Goal: Information Seeking & Learning: Learn about a topic

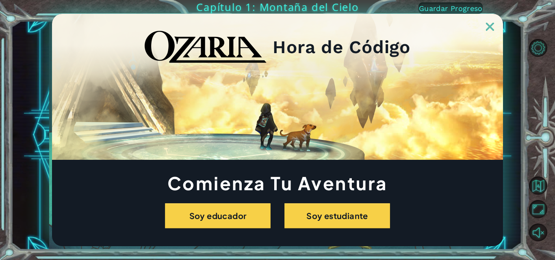
click at [489, 28] on img at bounding box center [490, 27] width 8 height 8
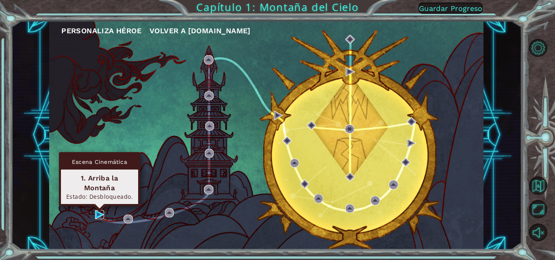
click at [95, 211] on img at bounding box center [99, 214] width 9 height 9
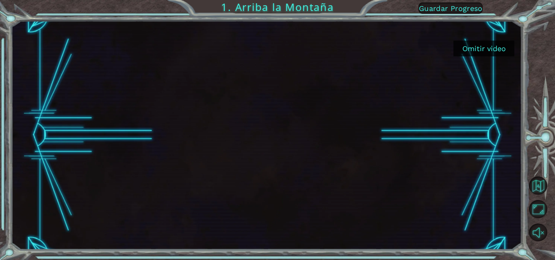
click at [493, 49] on button "Omitir video" at bounding box center [483, 49] width 61 height 16
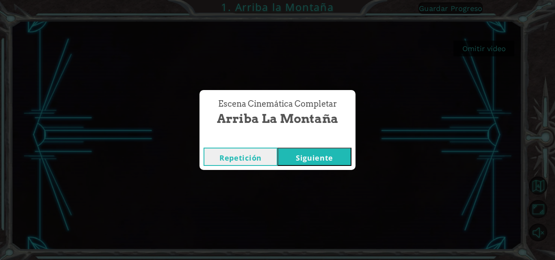
click at [322, 151] on button "Siguiente" at bounding box center [314, 157] width 74 height 18
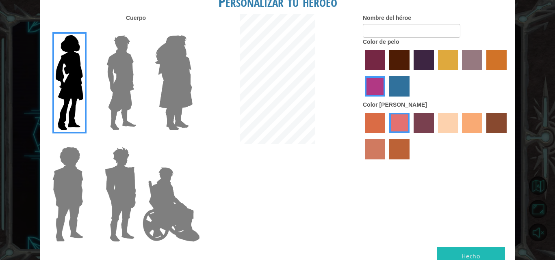
click at [117, 76] on img at bounding box center [121, 83] width 36 height 102
click at [139, 30] on input "Hero Lars" at bounding box center [139, 30] width 0 height 0
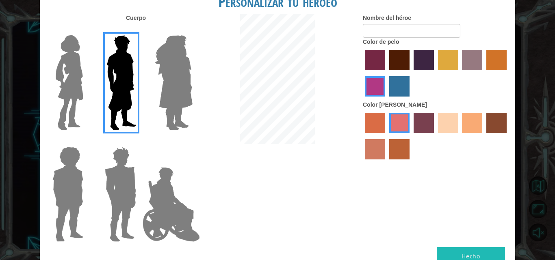
click at [382, 118] on label "sorbus skin color" at bounding box center [375, 123] width 20 height 20
click at [362, 136] on input "sorbus skin color" at bounding box center [362, 136] width 0 height 0
click at [458, 125] on div at bounding box center [436, 137] width 146 height 53
click at [450, 123] on label "sandy beach skin color" at bounding box center [448, 123] width 20 height 20
click at [435, 136] on input "sandy beach skin color" at bounding box center [435, 136] width 0 height 0
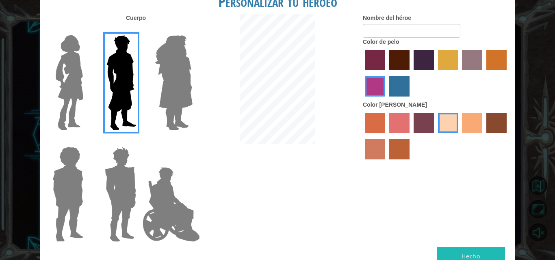
click at [461, 125] on div at bounding box center [436, 137] width 146 height 53
click at [462, 126] on label "tacao skin color" at bounding box center [472, 123] width 20 height 20
click at [459, 136] on input "tacao skin color" at bounding box center [459, 136] width 0 height 0
click at [396, 84] on label "lachmara hair color" at bounding box center [399, 86] width 20 height 20
click at [386, 99] on input "lachmara hair color" at bounding box center [386, 99] width 0 height 0
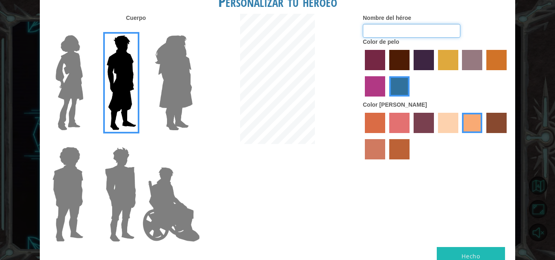
click at [419, 33] on input "Nombre del héroe" at bounding box center [411, 31] width 97 height 14
type input "robleis"
click at [457, 251] on button "Hecho" at bounding box center [471, 256] width 68 height 18
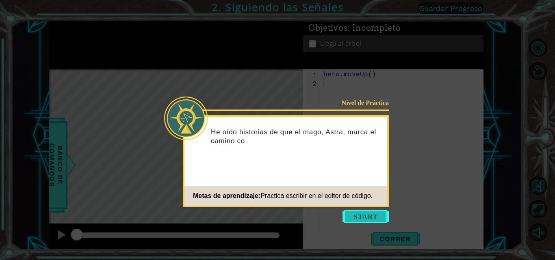
click at [364, 219] on button "Start" at bounding box center [365, 216] width 46 height 13
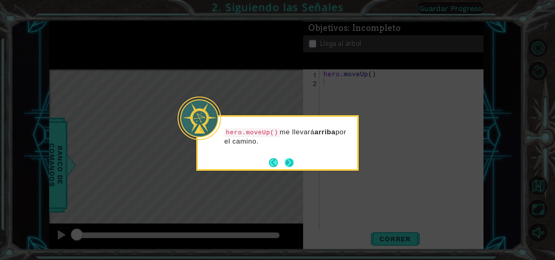
click at [293, 165] on button "Next" at bounding box center [289, 162] width 9 height 9
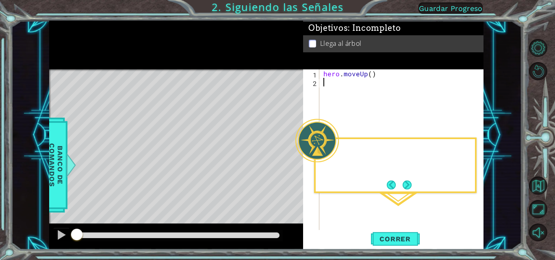
click at [293, 166] on div "Level Map" at bounding box center [236, 188] width 375 height 239
click at [410, 184] on button "Next" at bounding box center [406, 185] width 9 height 9
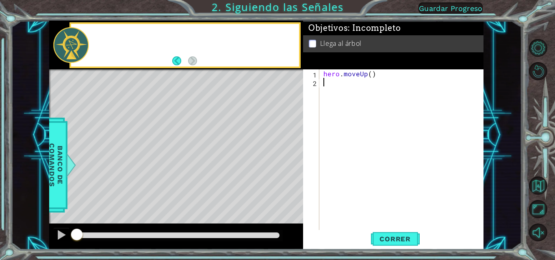
click at [410, 184] on div "hero . moveUp ( )" at bounding box center [404, 158] width 164 height 179
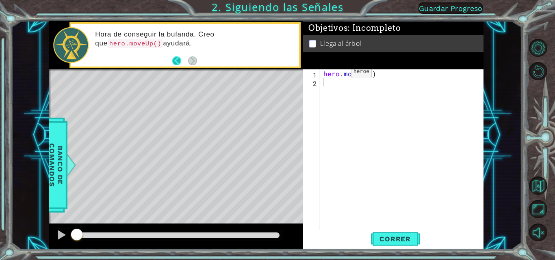
click at [178, 61] on button "Back" at bounding box center [180, 60] width 16 height 9
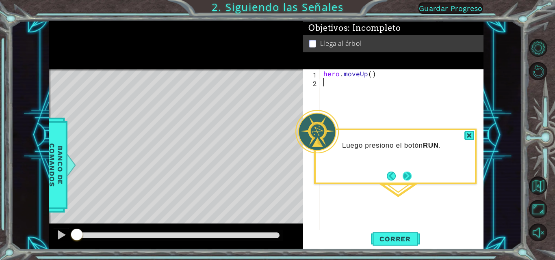
click at [407, 175] on button "Next" at bounding box center [406, 176] width 9 height 9
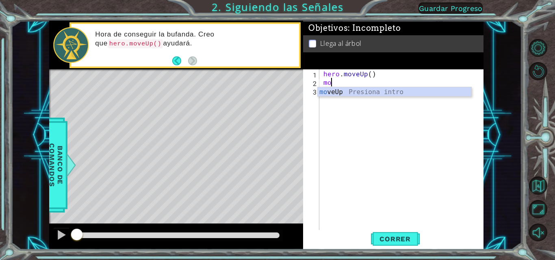
type textarea "mo"
click at [349, 97] on body "1 ההההההההההההההההההההההההההההההההההההההההההההההההההההההההההההההההההההההההההההה…" at bounding box center [277, 130] width 555 height 260
drag, startPoint x: 410, startPoint y: 240, endPoint x: 410, endPoint y: 214, distance: 26.4
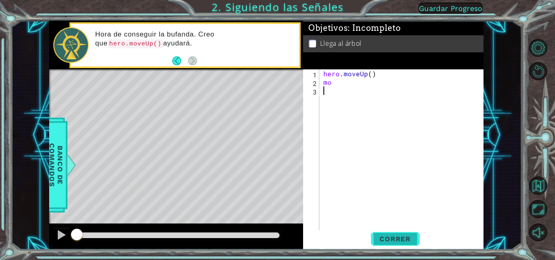
drag, startPoint x: 410, startPoint y: 214, endPoint x: 384, endPoint y: 235, distance: 33.2
click at [384, 235] on button "Correr" at bounding box center [395, 239] width 49 height 18
click at [386, 239] on span "Correr" at bounding box center [395, 239] width 48 height 8
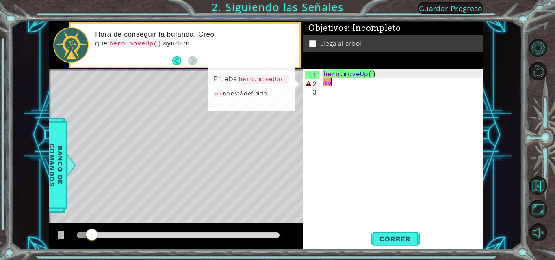
click at [340, 81] on div "hero . moveUp ( ) mo" at bounding box center [404, 158] width 164 height 179
type textarea "mov"
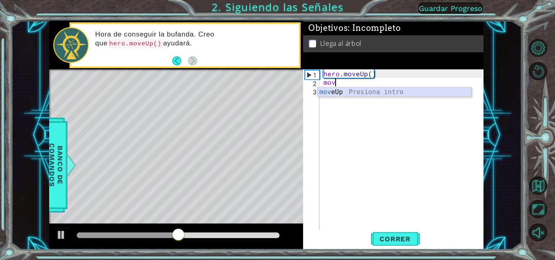
click at [341, 90] on div "mov eUp Presiona intro" at bounding box center [394, 101] width 153 height 29
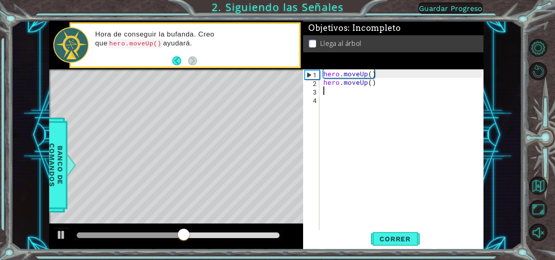
scroll to position [0, 0]
type textarea "m"
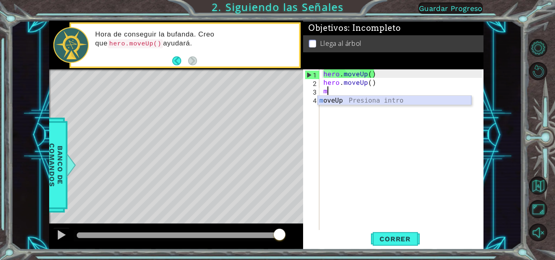
click at [341, 102] on div "m oveUp Presiona intro" at bounding box center [394, 110] width 153 height 29
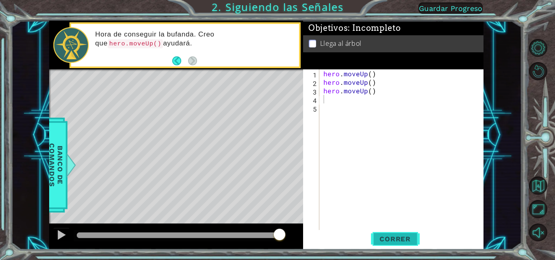
click at [395, 237] on span "Correr" at bounding box center [395, 239] width 48 height 8
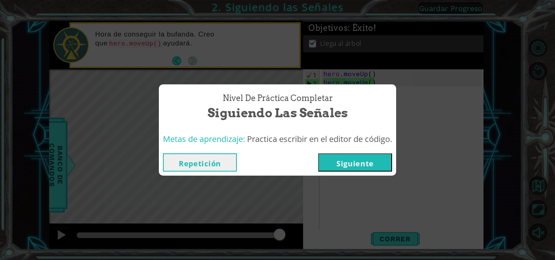
click at [349, 160] on button "Siguiente" at bounding box center [355, 162] width 74 height 18
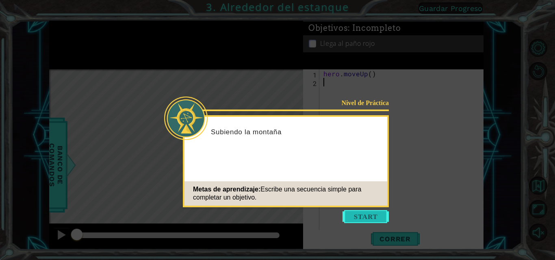
click at [377, 215] on button "Start" at bounding box center [365, 216] width 46 height 13
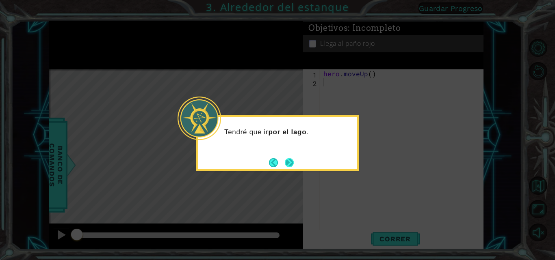
click at [290, 160] on button "Next" at bounding box center [289, 162] width 9 height 9
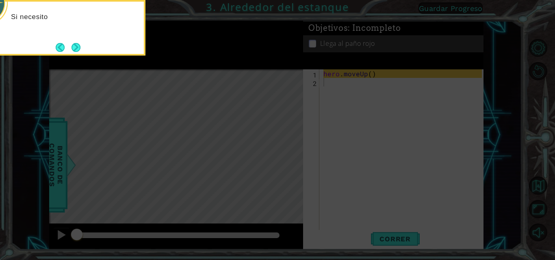
click at [287, 147] on icon at bounding box center [277, 39] width 555 height 443
click at [112, 63] on icon at bounding box center [277, 39] width 555 height 443
click at [74, 45] on button "Next" at bounding box center [75, 47] width 9 height 9
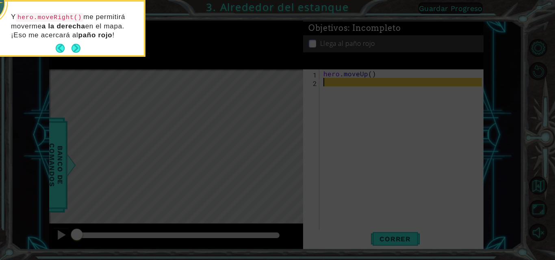
click at [74, 45] on button "Next" at bounding box center [75, 48] width 9 height 9
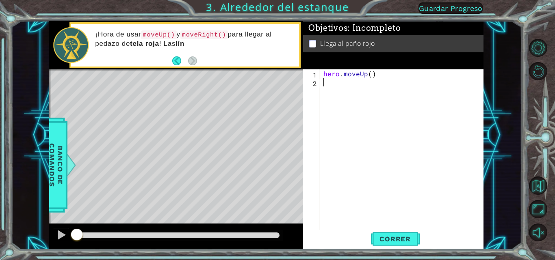
click at [367, 108] on div "hero . moveUp ( )" at bounding box center [404, 158] width 164 height 179
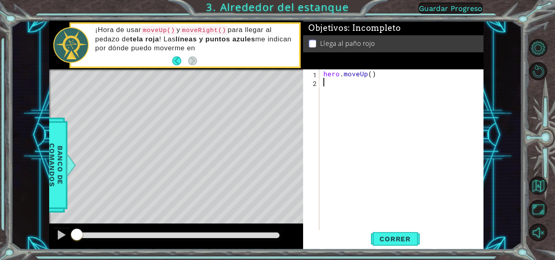
type textarea "m"
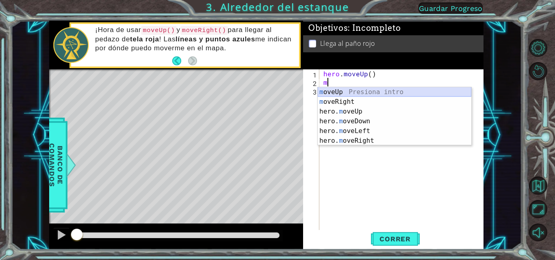
click at [360, 88] on div "m oveUp Presiona intro m [PERSON_NAME] Presiona intro hero. m oveUp Presiona in…" at bounding box center [394, 126] width 153 height 78
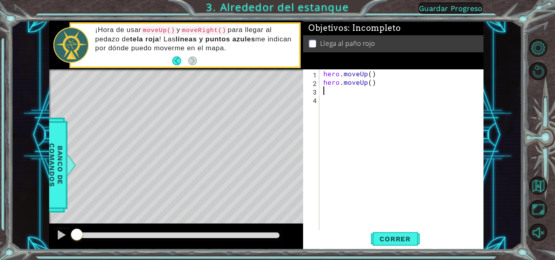
type textarea "m"
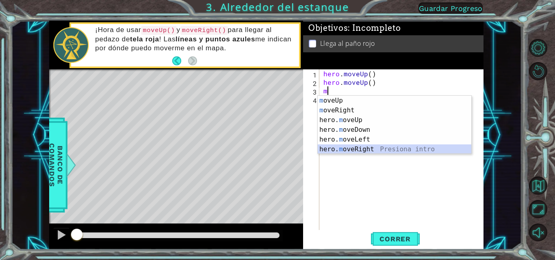
click at [348, 146] on div "m oveUp Presiona intro m [PERSON_NAME] Presiona intro hero. m oveUp Presiona in…" at bounding box center [394, 135] width 153 height 78
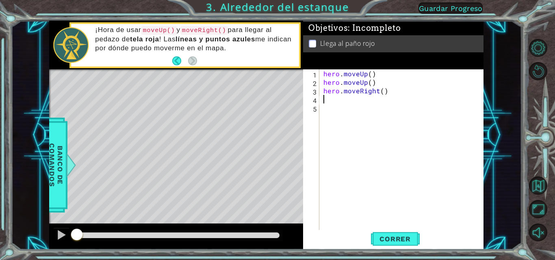
type textarea "m"
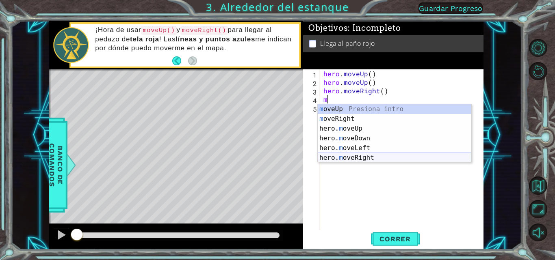
click at [347, 158] on div "m oveUp Presiona intro m [PERSON_NAME] Presiona intro hero. m oveUp Presiona in…" at bounding box center [394, 143] width 153 height 78
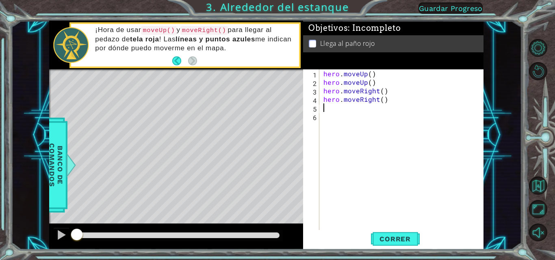
type textarea "m"
drag, startPoint x: 372, startPoint y: 236, endPoint x: 384, endPoint y: 240, distance: 12.5
click at [384, 240] on span "Correr" at bounding box center [395, 239] width 48 height 8
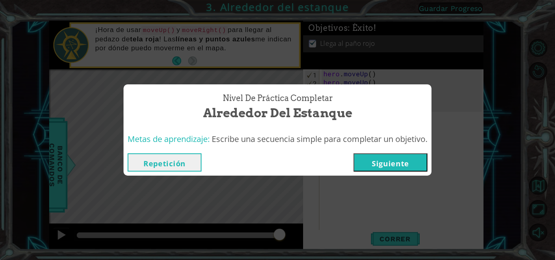
click at [398, 166] on button "Siguiente" at bounding box center [390, 162] width 74 height 18
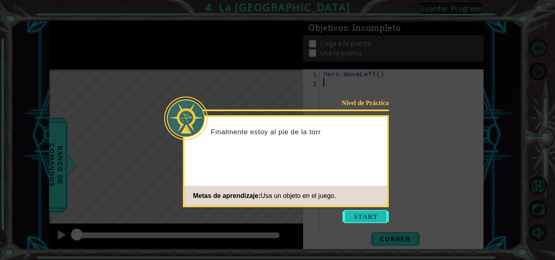
click at [377, 218] on button "Start" at bounding box center [365, 216] width 46 height 13
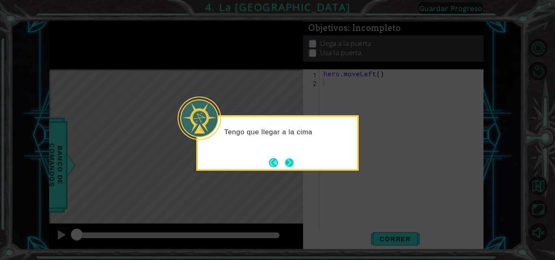
click at [294, 159] on button "Next" at bounding box center [289, 163] width 10 height 10
click at [294, 159] on button "Next" at bounding box center [289, 163] width 12 height 12
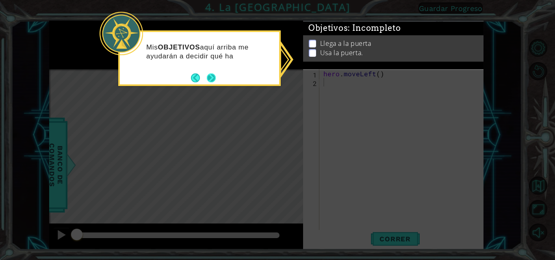
click at [214, 78] on button "Next" at bounding box center [211, 77] width 9 height 9
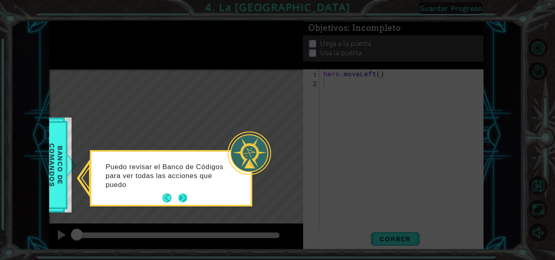
click at [181, 197] on button "Next" at bounding box center [182, 198] width 9 height 9
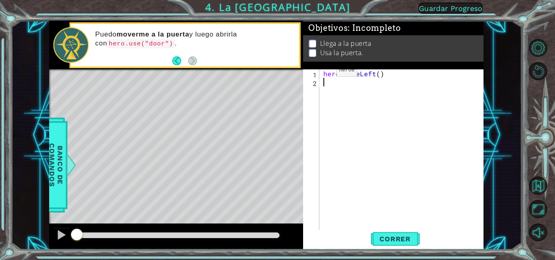
click at [43, 166] on div "1 ההההההההההההההההההההההההההההההההההההההההההההההההההההההההההההההההההההההההההההה…" at bounding box center [266, 135] width 510 height 229
click at [49, 166] on div "1 ההההההההההההההההההההההההההההההההההההההההההההההההההההההההההההההההההההההההההההה…" at bounding box center [266, 135] width 510 height 229
click at [62, 166] on span "Banco de comandos" at bounding box center [55, 165] width 21 height 84
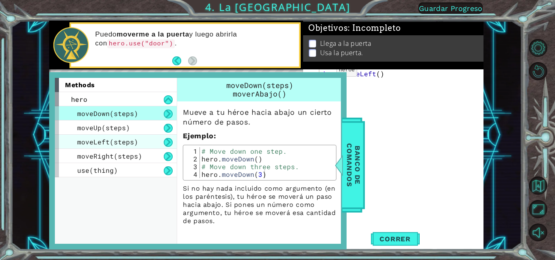
click at [108, 139] on span "moveLeft(steps)" at bounding box center [107, 142] width 61 height 9
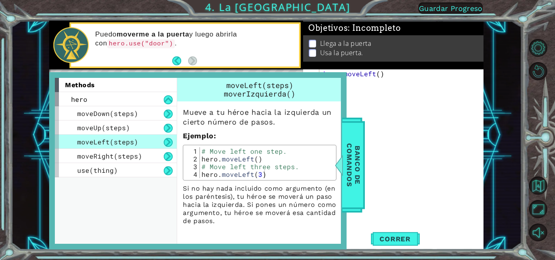
click at [414, 189] on div "hero . moveLeft ( )" at bounding box center [404, 158] width 164 height 179
click at [355, 195] on span "Banco de comandos" at bounding box center [352, 165] width 21 height 84
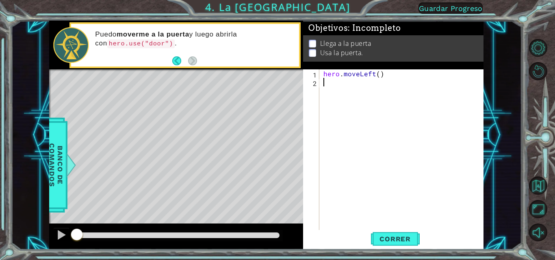
click at [345, 85] on div "hero . moveLeft ( )" at bounding box center [404, 158] width 164 height 179
type textarea "m"
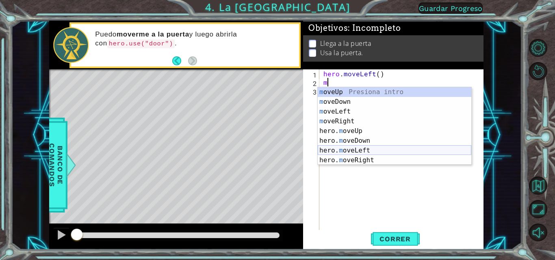
click at [346, 149] on div "m oveUp Presiona intro m oveDown Presiona intro m oveLeft Presiona intro m [PER…" at bounding box center [394, 135] width 153 height 97
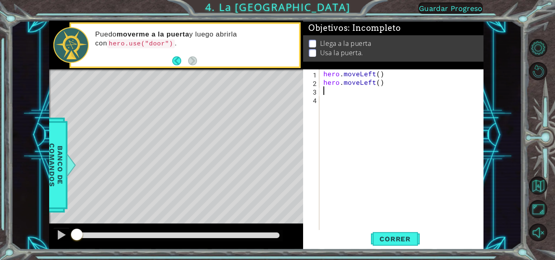
type textarea "m"
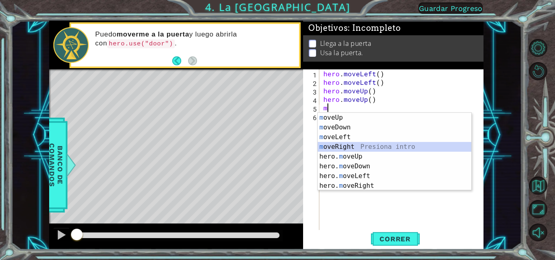
click at [350, 146] on div "m oveUp Presiona intro m oveDown Presiona intro m oveLeft Presiona intro m [PER…" at bounding box center [394, 161] width 153 height 97
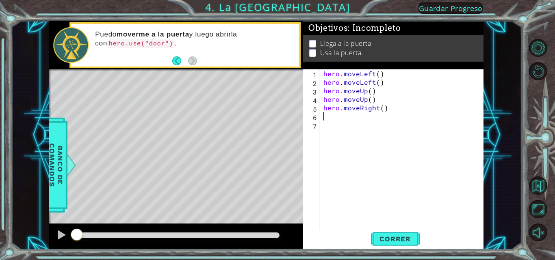
type textarea "m"
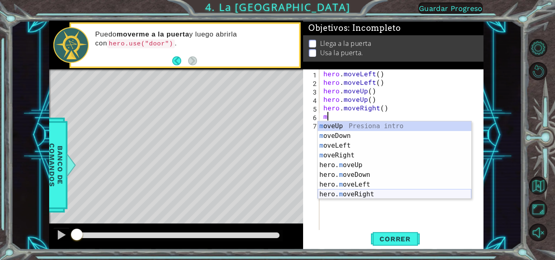
click at [347, 194] on div "m oveUp Presiona intro m oveDown Presiona intro m oveLeft Presiona intro m [PER…" at bounding box center [394, 169] width 153 height 97
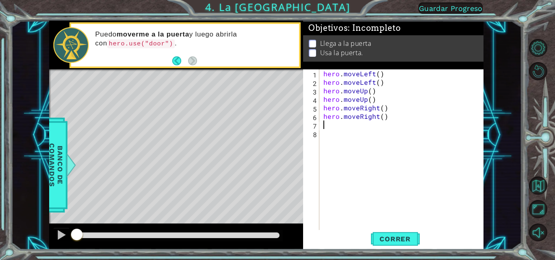
type textarea "m"
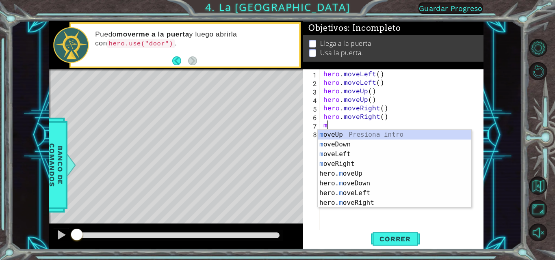
click at [359, 219] on div "hero . moveLeft ( ) hero . moveLeft ( ) hero . moveUp ( ) hero . moveUp ( ) her…" at bounding box center [404, 158] width 164 height 179
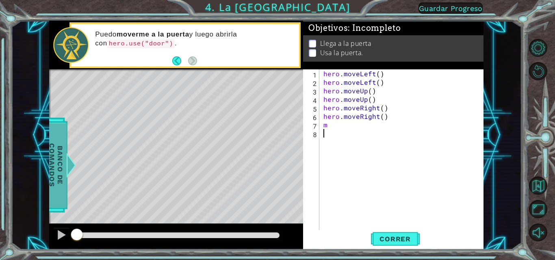
click at [66, 158] on div at bounding box center [71, 165] width 10 height 24
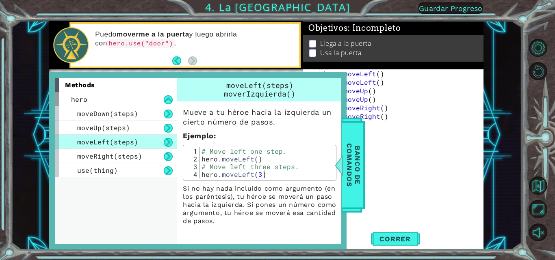
click at [420, 143] on div "hero . moveLeft ( ) hero . moveLeft ( ) hero . moveUp ( ) hero . moveUp ( ) her…" at bounding box center [404, 158] width 164 height 179
click at [389, 121] on div "hero . moveLeft ( ) hero . moveLeft ( ) hero . moveUp ( ) hero . moveUp ( ) her…" at bounding box center [404, 158] width 164 height 179
type textarea "m"
click at [357, 156] on span "Banco de comandos" at bounding box center [351, 165] width 21 height 84
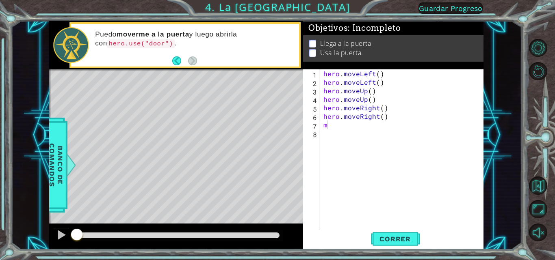
click at [352, 129] on div "hero . moveLeft ( ) hero . moveLeft ( ) hero . moveUp ( ) hero . moveUp ( ) her…" at bounding box center [404, 158] width 164 height 179
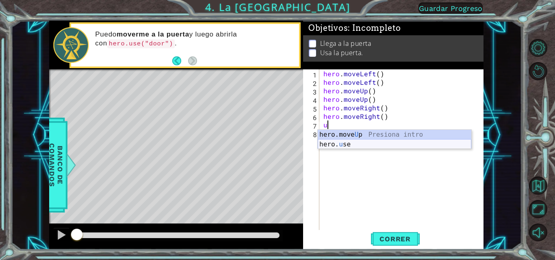
click at [351, 143] on div "hero.move U p Presiona intro hero. u se Presiona intro" at bounding box center [394, 149] width 153 height 39
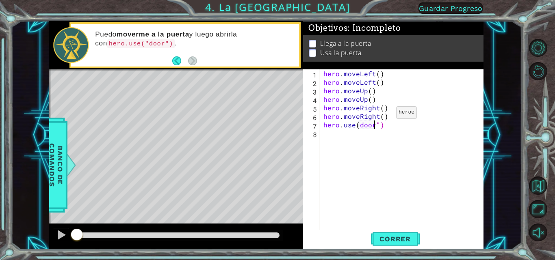
scroll to position [0, 3]
click at [400, 240] on span "Correr" at bounding box center [395, 239] width 48 height 8
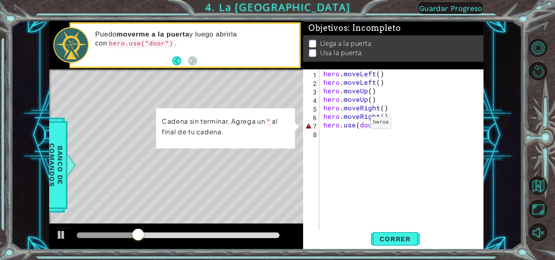
click at [357, 125] on div "hero . moveLeft ( ) hero . moveLeft ( ) hero . moveUp ( ) hero . moveUp ( ) her…" at bounding box center [404, 158] width 164 height 179
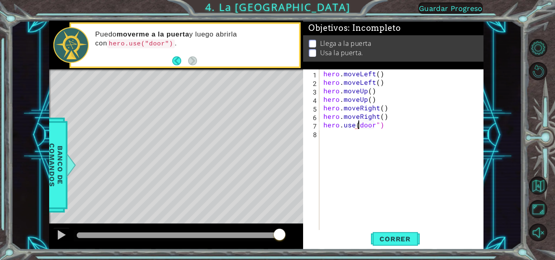
scroll to position [0, 3]
click at [400, 240] on span "Correr" at bounding box center [395, 239] width 48 height 8
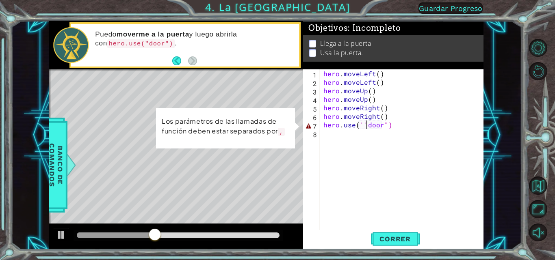
click at [408, 123] on div "hero . moveLeft ( ) hero . moveLeft ( ) hero . moveUp ( ) hero . moveUp ( ) her…" at bounding box center [404, 158] width 164 height 179
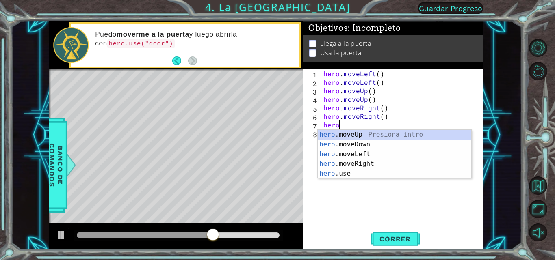
scroll to position [0, 0]
type textarea "h"
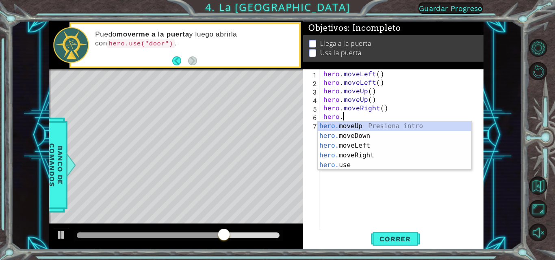
type textarea "h"
type textarea "hero.moveRight"
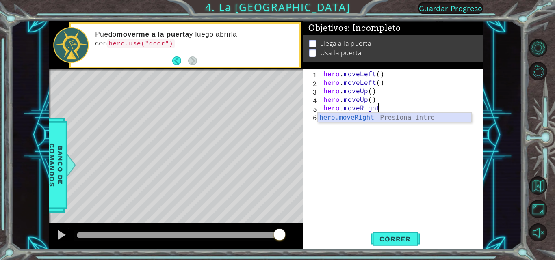
click at [403, 119] on div "hero.moveRight Presiona intro" at bounding box center [394, 127] width 153 height 29
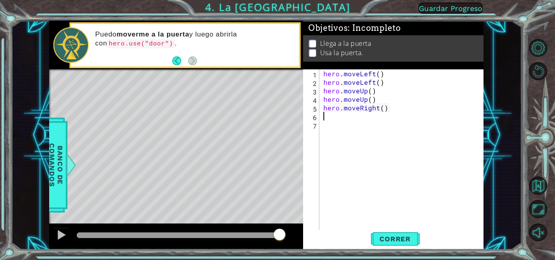
type textarea "m"
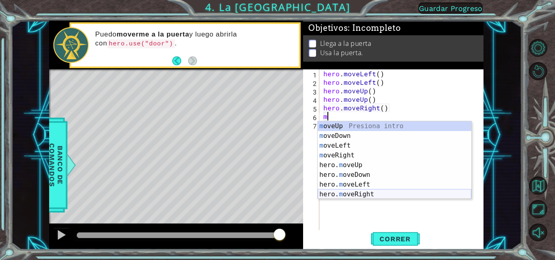
click at [341, 198] on div "m oveUp Presiona intro m oveDown Presiona intro m oveLeft Presiona intro m [PER…" at bounding box center [394, 169] width 153 height 97
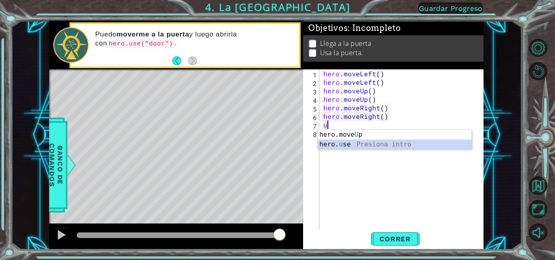
click at [331, 141] on div "hero.move U p Presiona intro hero. u se Presiona intro" at bounding box center [394, 149] width 153 height 39
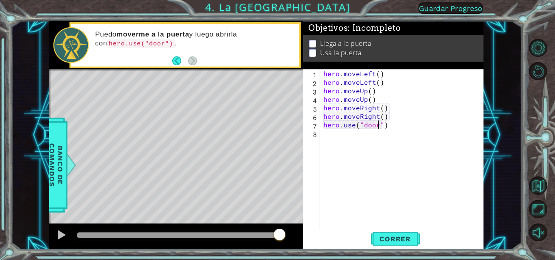
scroll to position [0, 4]
type textarea "hero.use("door")"
click at [413, 237] on span "Correr" at bounding box center [395, 239] width 48 height 8
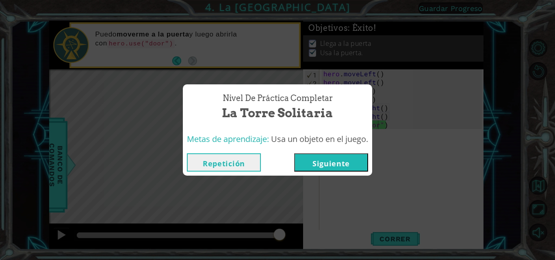
click at [346, 160] on button "Siguiente" at bounding box center [331, 162] width 74 height 18
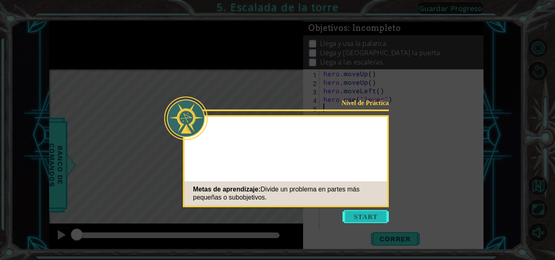
click at [366, 210] on button "Start" at bounding box center [365, 216] width 46 height 13
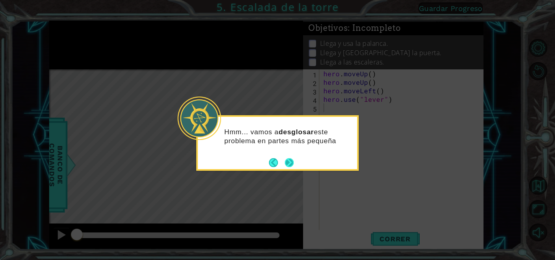
click at [289, 165] on button "Next" at bounding box center [289, 162] width 9 height 9
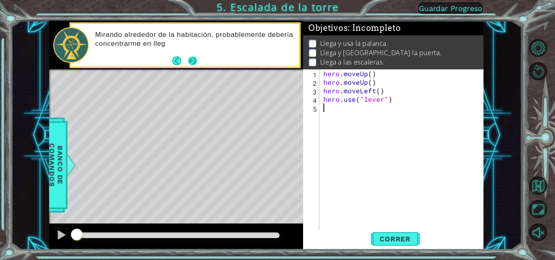
click at [194, 61] on button "Next" at bounding box center [192, 60] width 9 height 9
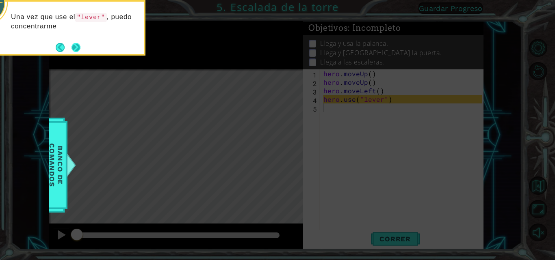
click at [80, 45] on button "Next" at bounding box center [75, 47] width 9 height 9
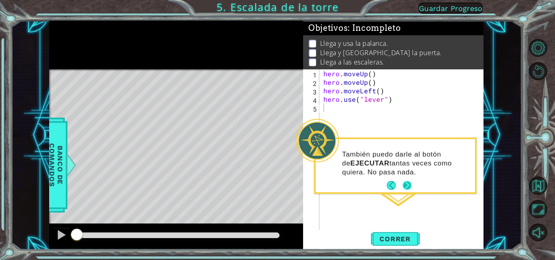
click at [411, 187] on button "Next" at bounding box center [406, 185] width 9 height 9
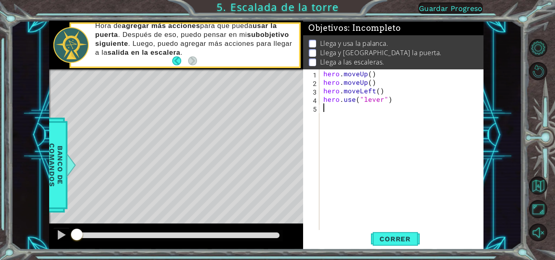
click at [328, 144] on div "hero . moveUp ( ) hero . moveUp ( ) hero . moveLeft ( ) hero . use ( "lever" )" at bounding box center [404, 158] width 164 height 179
click at [385, 243] on span "Correr" at bounding box center [395, 239] width 48 height 8
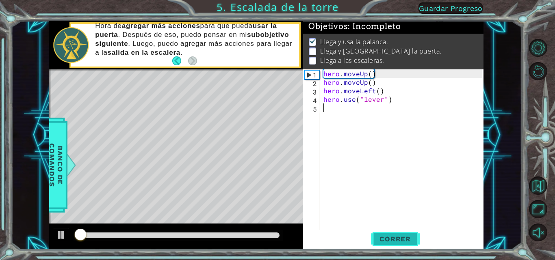
scroll to position [6, 0]
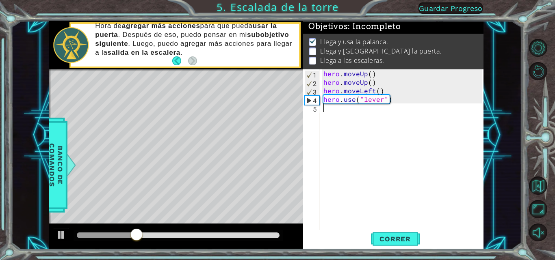
type textarea "m"
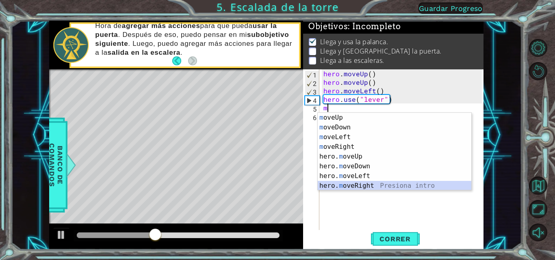
click at [372, 187] on div "m oveUp Presiona intro m oveDown Presiona intro m oveLeft Presiona intro m [PER…" at bounding box center [394, 161] width 153 height 97
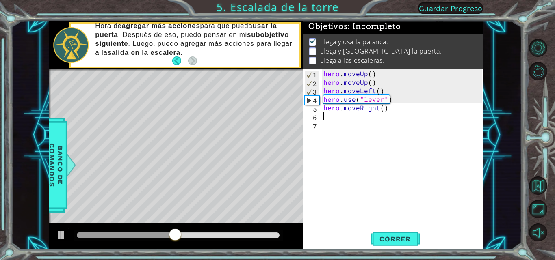
type textarea "m"
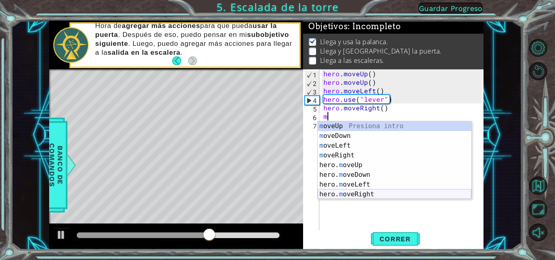
click at [353, 192] on div "m oveUp Presiona intro m oveDown Presiona intro m oveLeft Presiona intro m [PER…" at bounding box center [394, 169] width 153 height 97
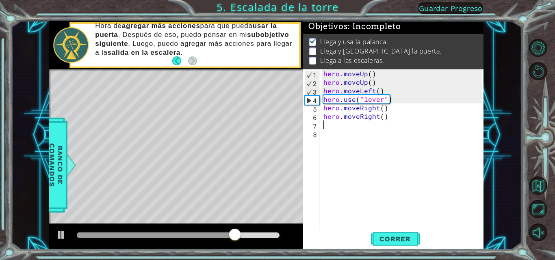
type textarea "m"
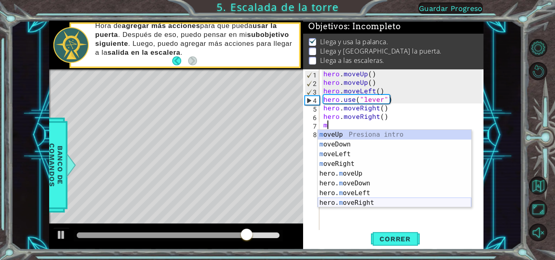
click at [354, 204] on div "m oveUp Presiona intro m oveDown Presiona intro m oveLeft Presiona intro m [PER…" at bounding box center [394, 178] width 153 height 97
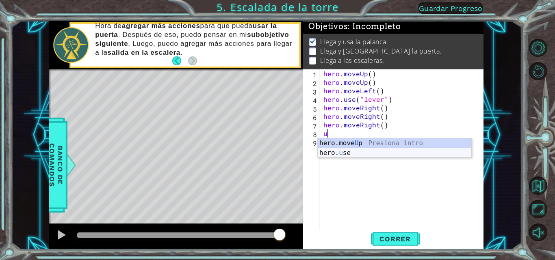
click at [344, 151] on div "hero.move U p Presiona intro hero. u se Presiona intro" at bounding box center [394, 157] width 153 height 39
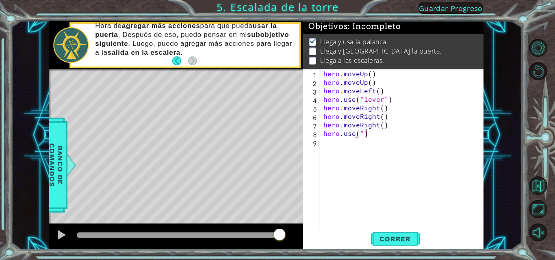
click at [379, 136] on div "hero . moveUp ( ) hero . moveUp ( ) hero . moveLeft ( ) hero . use ( "lever" ) …" at bounding box center [404, 158] width 164 height 179
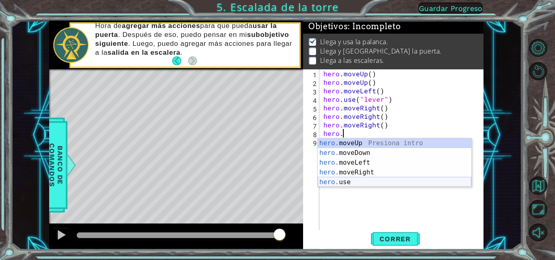
click at [357, 179] on div "hero. moveUp Presiona intro hero. moveDown Presiona intro hero. moveLeft Presio…" at bounding box center [394, 172] width 153 height 68
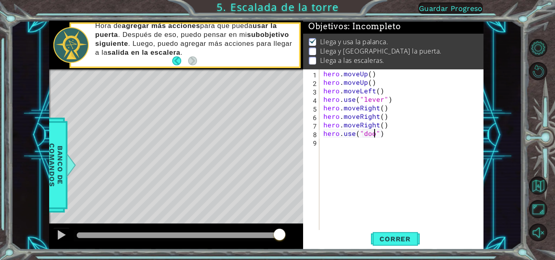
scroll to position [0, 4]
type textarea "hero.use("door")"
click at [398, 235] on span "Correr" at bounding box center [395, 239] width 48 height 8
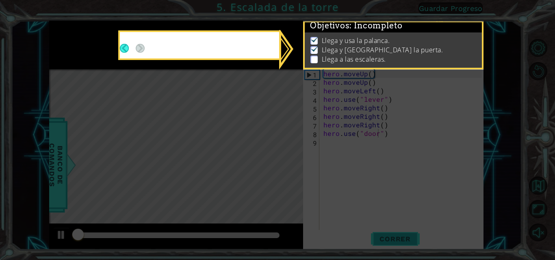
scroll to position [6, 0]
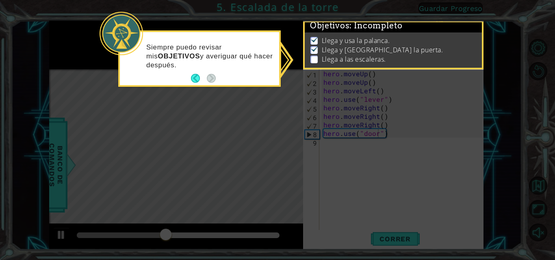
click at [313, 56] on p at bounding box center [313, 60] width 7 height 8
click at [195, 80] on button "Back" at bounding box center [199, 78] width 16 height 9
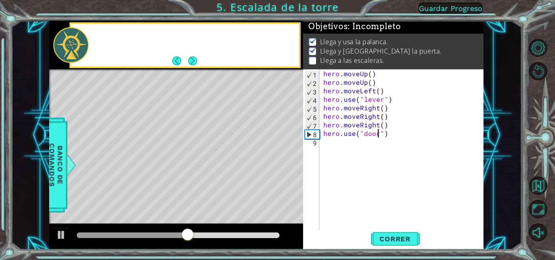
scroll to position [5, 0]
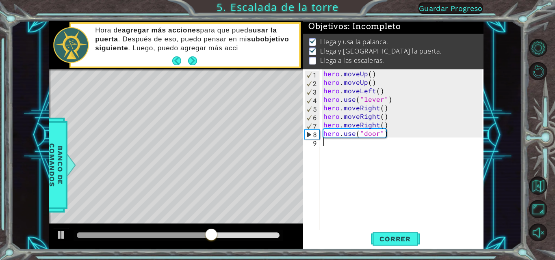
click at [332, 143] on div "hero . moveUp ( ) hero . moveUp ( ) hero . moveLeft ( ) hero . use ( "lever" ) …" at bounding box center [404, 158] width 164 height 179
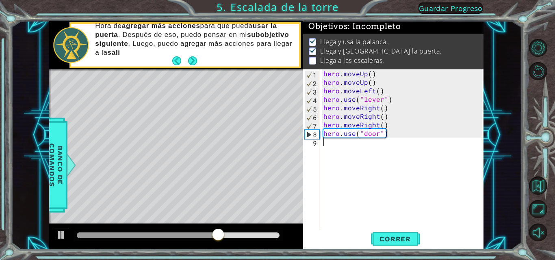
type textarea "m"
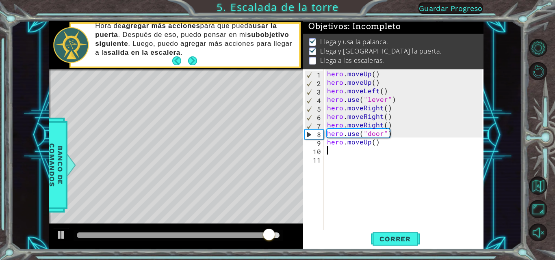
type textarea "m"
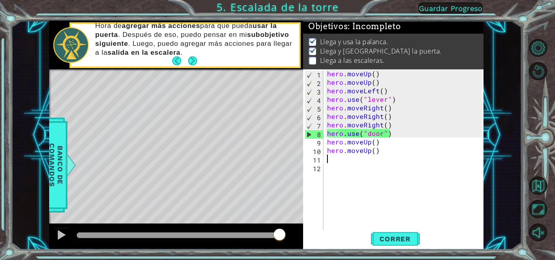
type textarea "m"
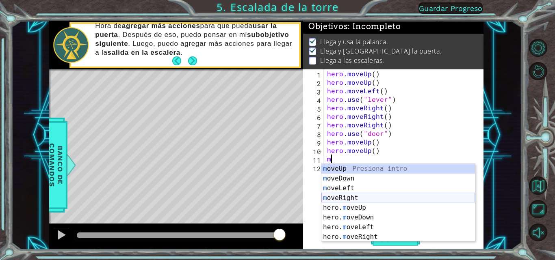
click at [349, 197] on div "m oveUp Presiona intro m oveDown Presiona intro m oveLeft Presiona intro m [PER…" at bounding box center [397, 212] width 153 height 97
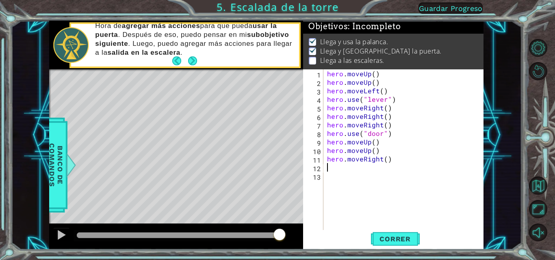
type textarea "m"
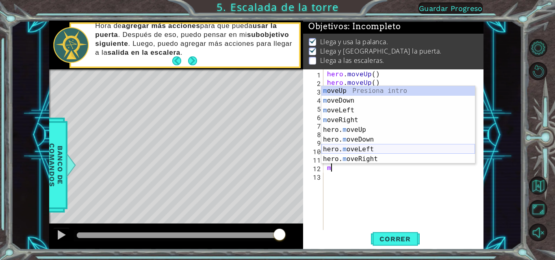
click at [361, 150] on div "m oveUp Presiona intro m oveDown Presiona intro m oveLeft Presiona intro m [PER…" at bounding box center [397, 134] width 153 height 97
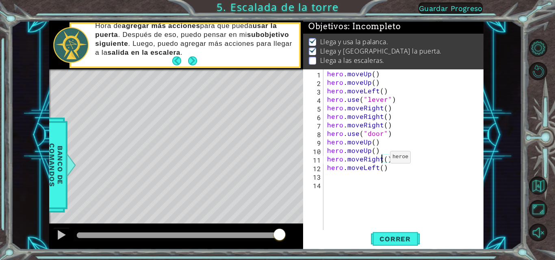
click at [380, 161] on div "hero . moveUp ( ) hero . moveUp ( ) hero . moveLeft ( ) hero . use ( "lever" ) …" at bounding box center [405, 158] width 160 height 179
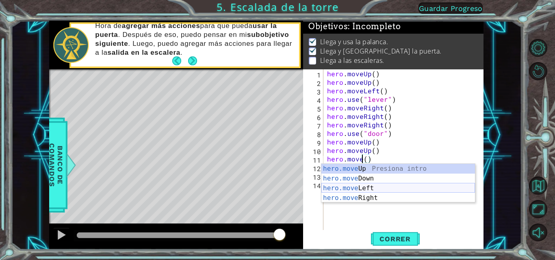
click at [375, 190] on div "hero.move Up Presiona intro hero.move Down Presiona intro hero.move Left Presio…" at bounding box center [397, 193] width 153 height 58
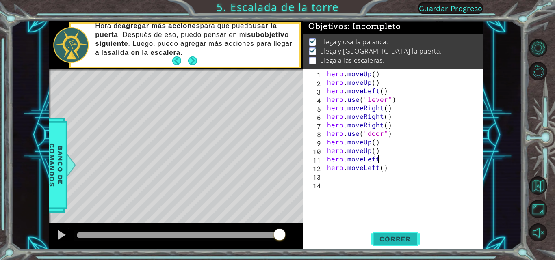
click at [389, 242] on span "Correr" at bounding box center [395, 239] width 48 height 8
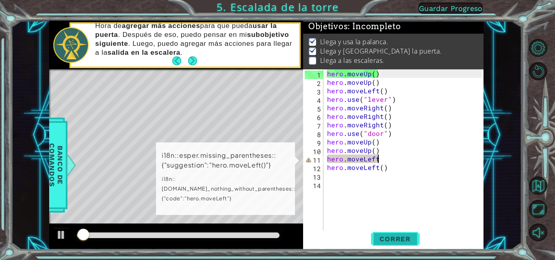
scroll to position [6, 0]
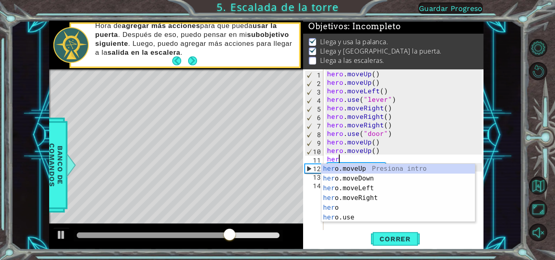
type textarea "h"
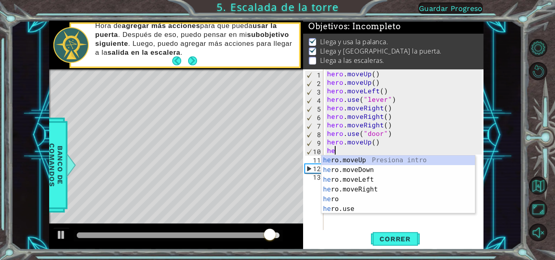
type textarea "h"
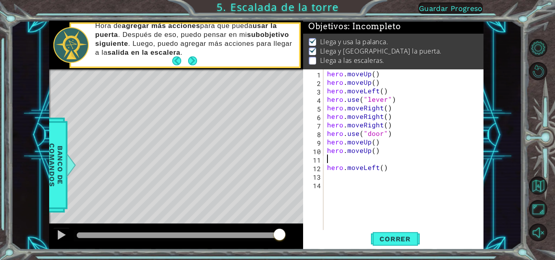
type textarea "m"
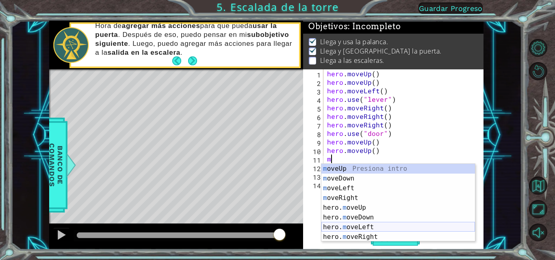
click at [359, 229] on div "m oveUp Presiona intro m oveDown Presiona intro m oveLeft Presiona intro m [PER…" at bounding box center [397, 212] width 153 height 97
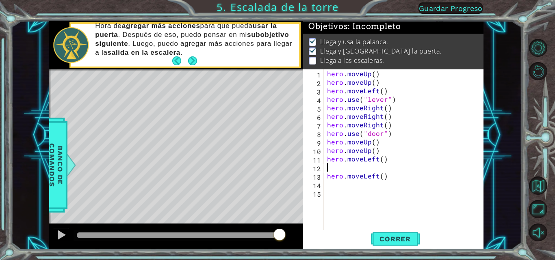
type textarea "m"
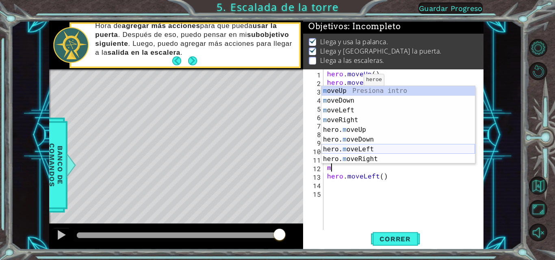
click at [368, 151] on div "m oveUp Presiona intro m oveDown Presiona intro m oveLeft Presiona intro m [PER…" at bounding box center [397, 134] width 153 height 97
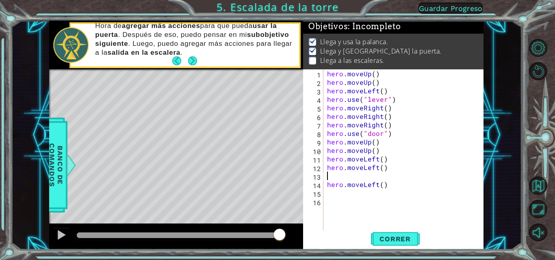
click at [387, 191] on div "hero . moveUp ( ) hero . moveUp ( ) hero . moveLeft ( ) hero . use ( "lever" ) …" at bounding box center [405, 158] width 160 height 179
click at [408, 239] on span "Correr" at bounding box center [395, 239] width 48 height 8
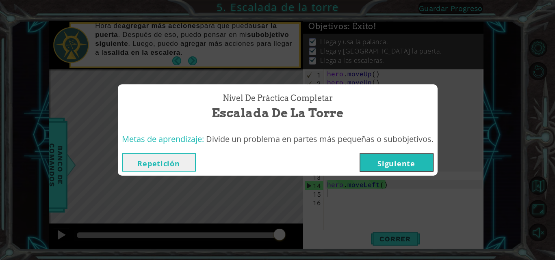
click at [404, 160] on button "Siguiente" at bounding box center [396, 162] width 74 height 18
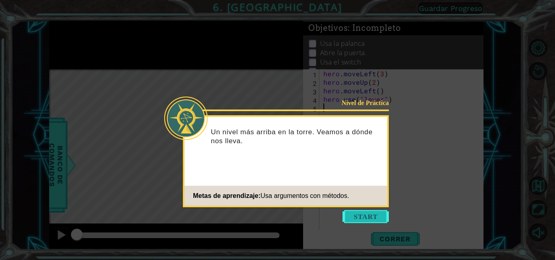
click at [355, 218] on button "Start" at bounding box center [365, 216] width 46 height 13
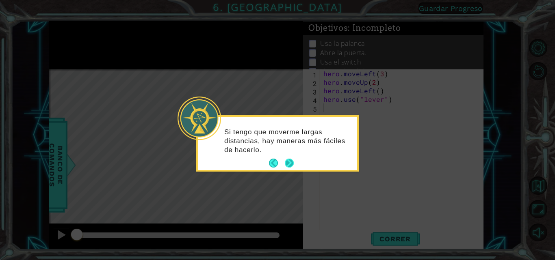
click at [290, 162] on button "Next" at bounding box center [289, 163] width 9 height 9
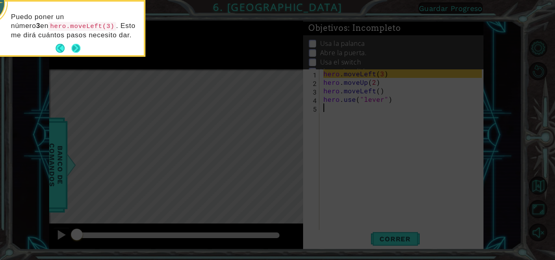
click at [76, 48] on button "Next" at bounding box center [75, 48] width 9 height 9
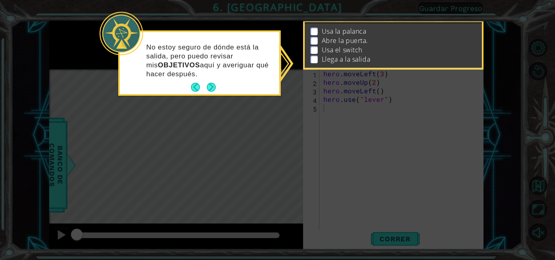
scroll to position [24, 0]
click at [214, 83] on button "Next" at bounding box center [211, 87] width 9 height 9
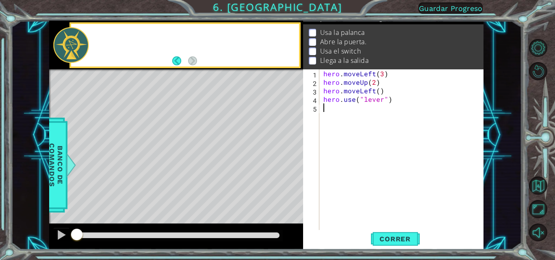
scroll to position [21, 0]
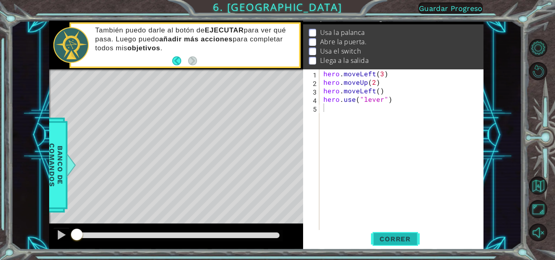
click at [402, 244] on button "Correr" at bounding box center [395, 239] width 49 height 18
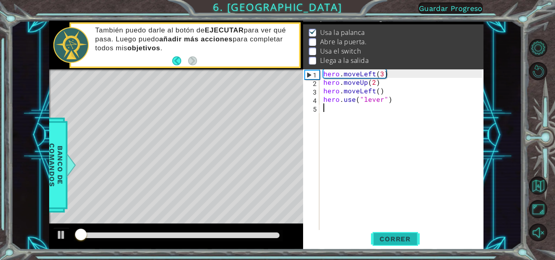
scroll to position [11, 0]
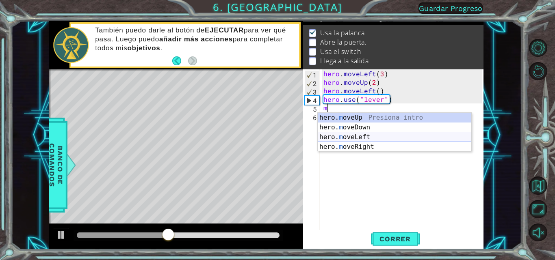
click at [394, 133] on div "hero. m oveUp Presiona intro hero. m oveDown Presiona intro hero. m oveLeft Pre…" at bounding box center [394, 142] width 153 height 58
type textarea "hero.moveLeft(1)"
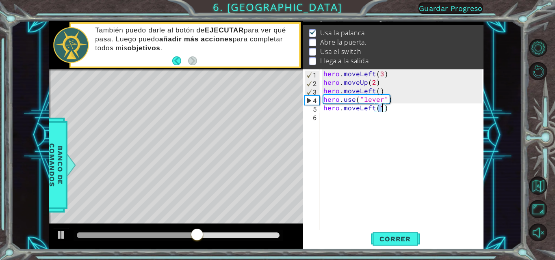
click at [380, 119] on div "hero . moveLeft ( 3 ) hero . moveUp ( 2 ) hero . moveLeft ( ) hero . use ( "lev…" at bounding box center [404, 158] width 164 height 179
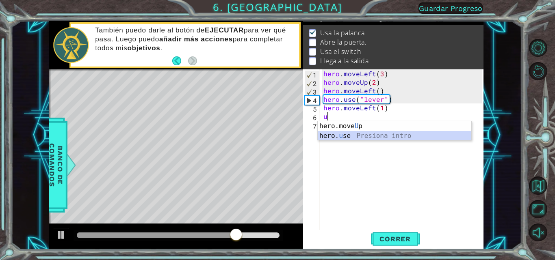
click at [404, 137] on div "hero.move U p Presiona intro hero. u se Presiona intro" at bounding box center [394, 140] width 153 height 39
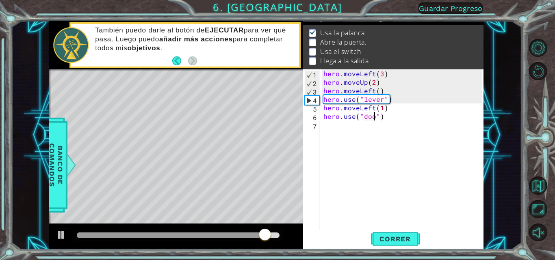
type textarea "hero.use("door")"
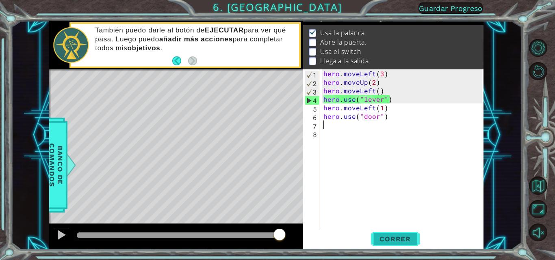
click at [413, 244] on button "Correr" at bounding box center [395, 239] width 49 height 18
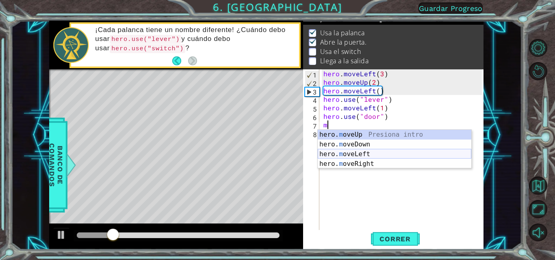
type textarea "hero.moveUp(1)"
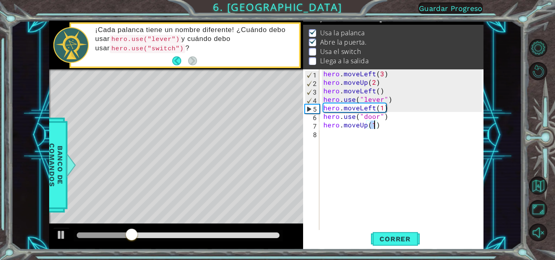
click at [382, 141] on div "hero . moveLeft ( 3 ) hero . moveUp ( 2 ) hero . moveLeft ( ) hero . use ( "lev…" at bounding box center [404, 158] width 164 height 179
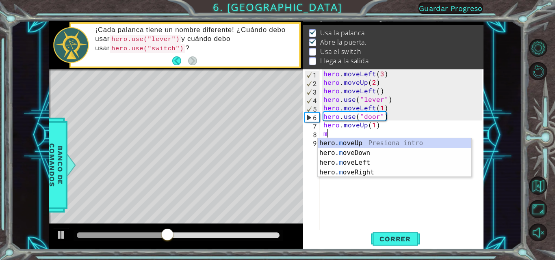
type textarea "hero.moveUp(1)"
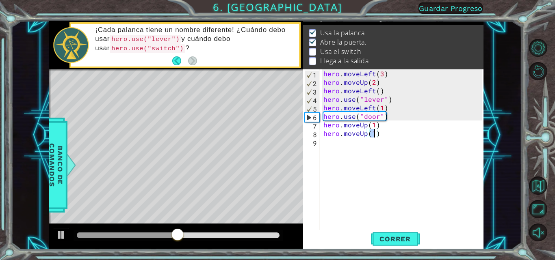
click at [381, 141] on div "hero . moveLeft ( 3 ) hero . moveUp ( 2 ) hero . moveLeft ( ) hero . use ( "lev…" at bounding box center [404, 158] width 164 height 179
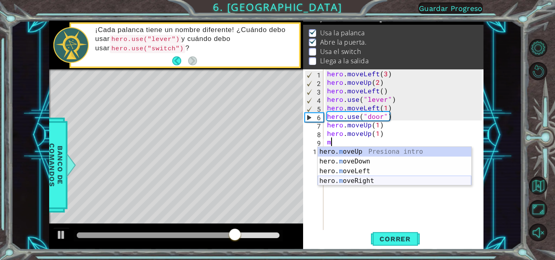
click at [373, 182] on div "hero. m oveUp Presiona intro hero. m oveDown Presiona intro hero. m oveLeft Pre…" at bounding box center [394, 176] width 153 height 58
type textarea "hero.moveRight(1)"
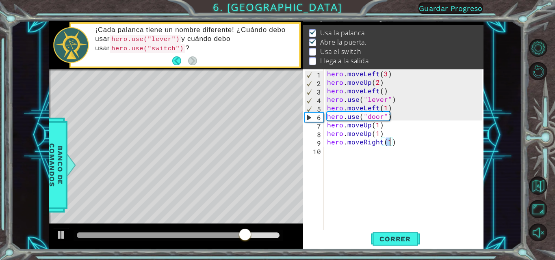
click at [361, 151] on div "hero . moveLeft ( 3 ) hero . moveUp ( 2 ) hero . moveLeft ( ) hero . use ( "lev…" at bounding box center [405, 158] width 160 height 179
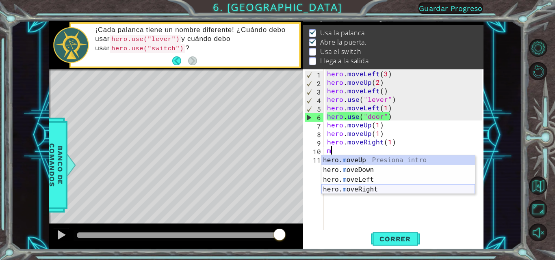
click at [368, 191] on div "hero. m oveUp Presiona intro hero. m oveDown Presiona intro hero. m oveLeft Pre…" at bounding box center [397, 185] width 153 height 58
type textarea "hero.moveRight(1)"
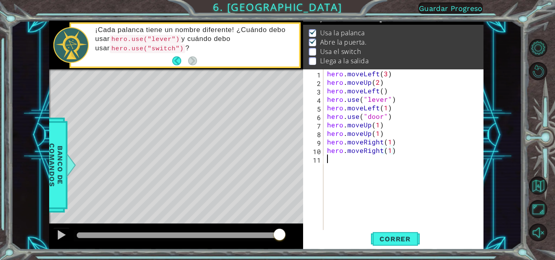
click at [352, 161] on div "hero . moveLeft ( 3 ) hero . moveUp ( 2 ) hero . moveLeft ( ) hero . use ( "lev…" at bounding box center [405, 158] width 160 height 179
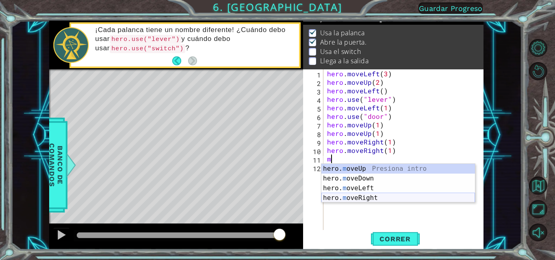
click at [355, 195] on div "hero. m oveUp Presiona intro hero. m oveDown Presiona intro hero. m oveLeft Pre…" at bounding box center [397, 193] width 153 height 58
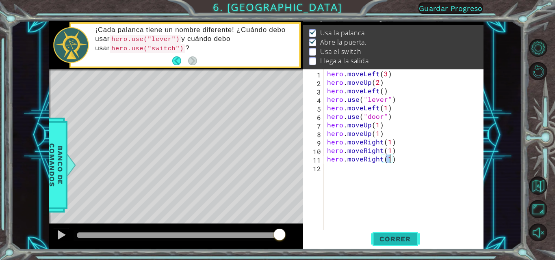
type textarea "hero.moveRight(1)"
click at [384, 236] on span "Correr" at bounding box center [395, 239] width 48 height 8
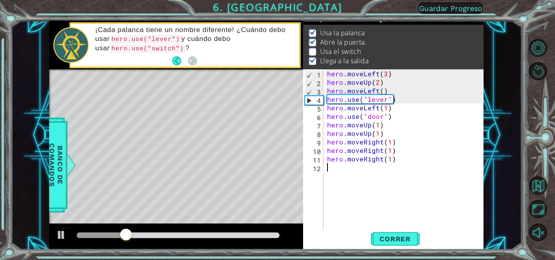
click at [365, 173] on div "hero . moveLeft ( 3 ) hero . moveUp ( 2 ) hero . moveLeft ( ) hero . use ( "lev…" at bounding box center [405, 158] width 160 height 179
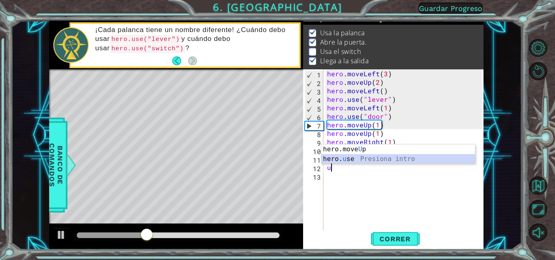
click at [344, 160] on div "hero.move U p Presiona intro hero. u se Presiona intro" at bounding box center [397, 164] width 153 height 39
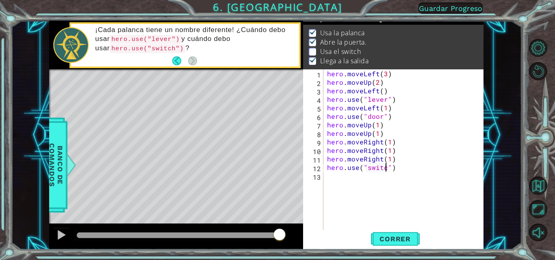
scroll to position [0, 4]
click at [399, 239] on span "Correr" at bounding box center [395, 239] width 48 height 8
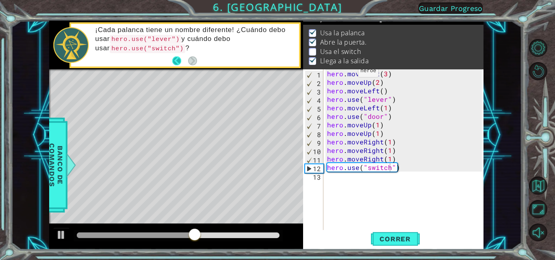
click at [179, 64] on button "Back" at bounding box center [180, 60] width 16 height 9
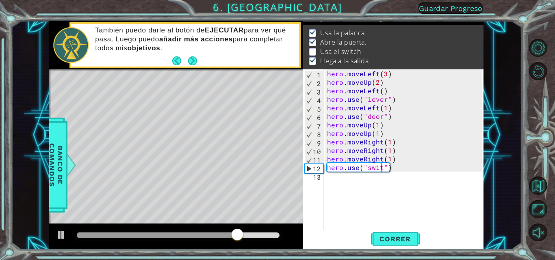
scroll to position [0, 3]
click at [394, 167] on div "hero . moveLeft ( 3 ) hero . moveUp ( 2 ) hero . moveLeft ( ) hero . use ( "lev…" at bounding box center [405, 158] width 160 height 179
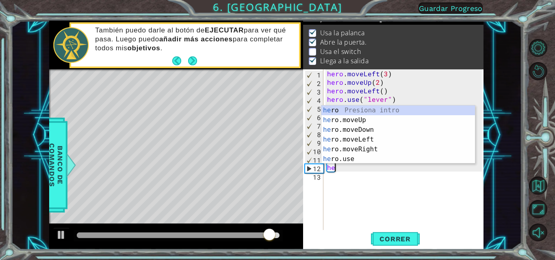
scroll to position [0, 0]
type textarea "h"
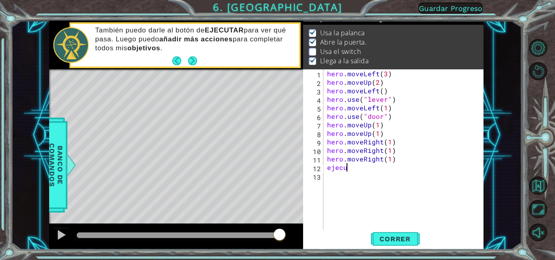
scroll to position [0, 1]
type textarea "ejecutar"
click at [396, 243] on span "Correr" at bounding box center [395, 239] width 48 height 8
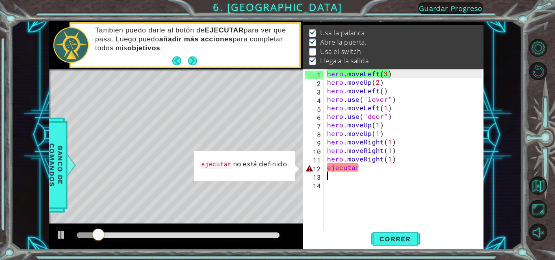
click at [378, 168] on div "hero . moveLeft ( 3 ) hero . moveUp ( 2 ) hero . moveLeft ( ) hero . use ( "lev…" at bounding box center [405, 158] width 160 height 179
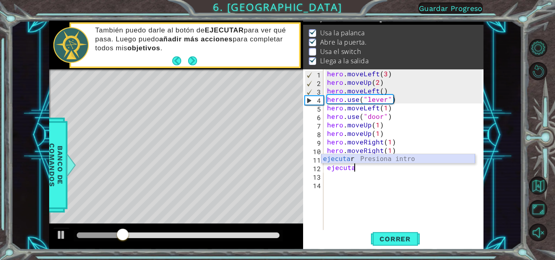
click at [376, 161] on div "ejecuta r Presiona intro" at bounding box center [397, 168] width 153 height 29
type textarea "ejecutar"
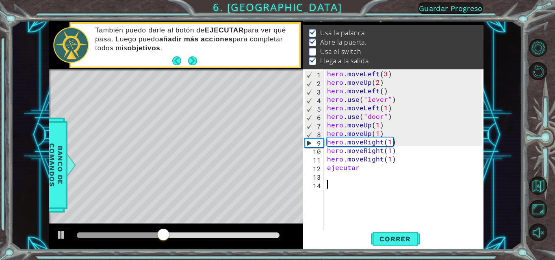
click at [362, 210] on div "hero . moveLeft ( 3 ) hero . moveUp ( 2 ) hero . moveLeft ( ) hero . use ( "lev…" at bounding box center [405, 158] width 160 height 179
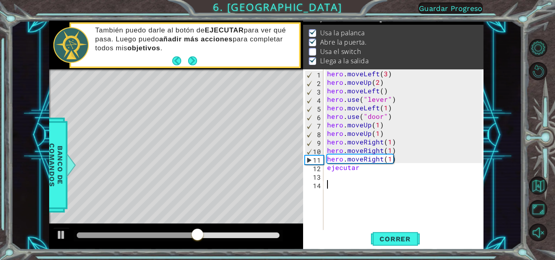
click at [365, 172] on div "hero . moveLeft ( 3 ) hero . moveUp ( 2 ) hero . moveLeft ( ) hero . use ( "lev…" at bounding box center [405, 158] width 160 height 179
click at [365, 169] on div "hero . moveLeft ( 3 ) hero . moveUp ( 2 ) hero . moveLeft ( ) hero . use ( "lev…" at bounding box center [405, 158] width 160 height 179
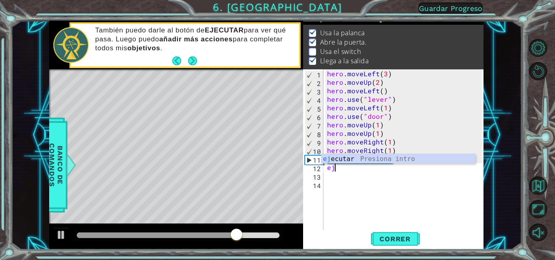
type textarea "e"
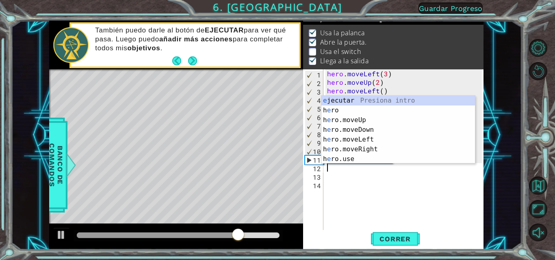
type textarea "hero.moveRight(1)"
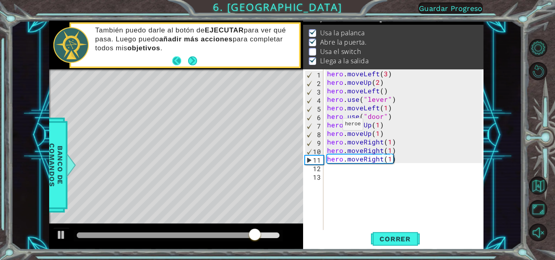
click at [173, 59] on button "Back" at bounding box center [180, 60] width 16 height 9
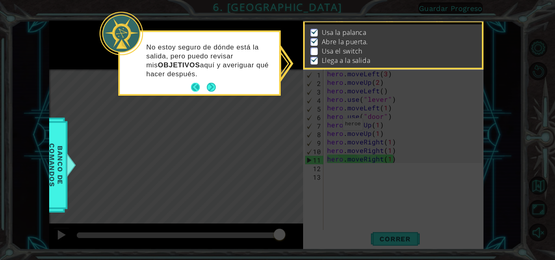
click at [195, 86] on button "Back" at bounding box center [199, 87] width 16 height 9
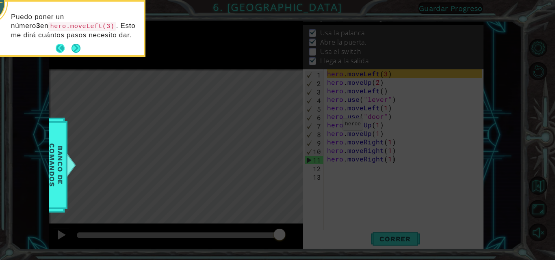
click at [62, 45] on button "Back" at bounding box center [64, 48] width 16 height 9
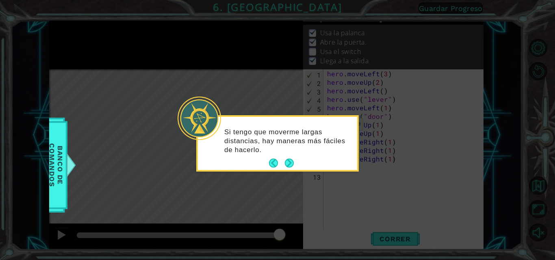
click at [274, 158] on footer at bounding box center [281, 163] width 25 height 12
click at [274, 160] on button "Back" at bounding box center [277, 163] width 16 height 9
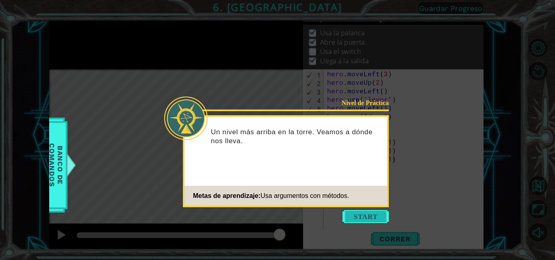
click at [357, 215] on button "Start" at bounding box center [365, 216] width 46 height 13
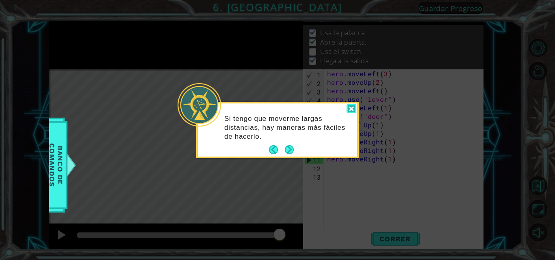
click at [352, 109] on div at bounding box center [351, 108] width 10 height 9
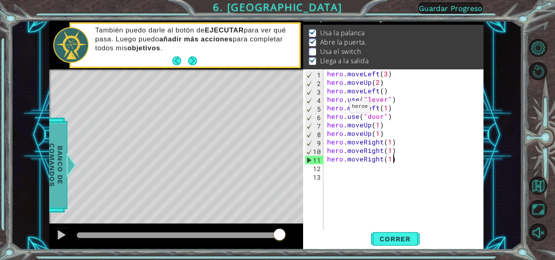
click at [56, 153] on span "Banco de comandos" at bounding box center [55, 165] width 21 height 84
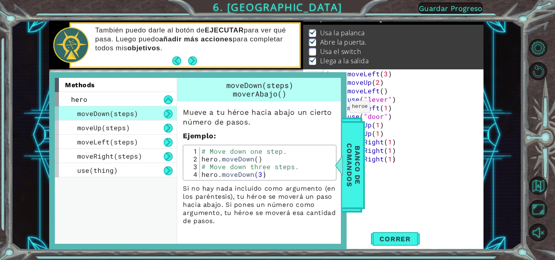
click at [238, 126] on p "Mueve a tu héroe hacia abajo un cierto número de pasos." at bounding box center [259, 117] width 153 height 19
click at [91, 103] on div "hero" at bounding box center [116, 99] width 122 height 14
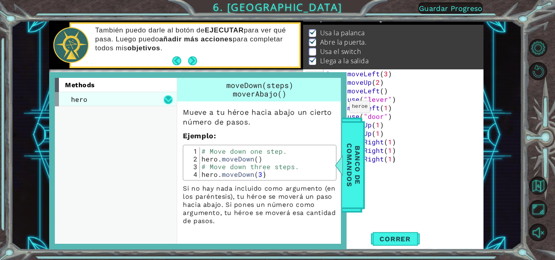
click at [169, 99] on button at bounding box center [168, 99] width 9 height 9
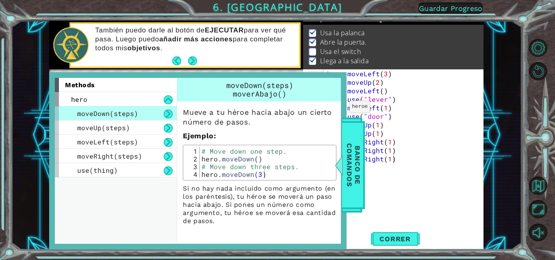
click at [168, 112] on button at bounding box center [168, 114] width 9 height 9
click at [174, 140] on div "moveLeft(steps)" at bounding box center [116, 142] width 122 height 14
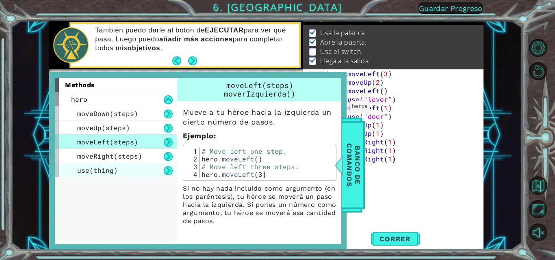
click at [138, 167] on div "use(thing)" at bounding box center [116, 170] width 122 height 14
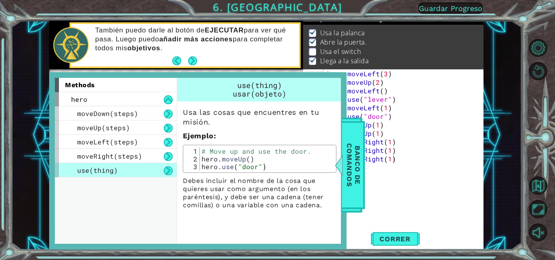
click at [424, 174] on div "hero . moveLeft ( 3 ) hero . moveUp ( 2 ) hero . moveLeft ( ) hero . use ( "lev…" at bounding box center [405, 158] width 160 height 179
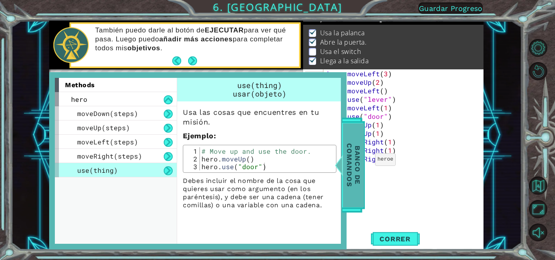
click at [359, 162] on span "Banco de comandos" at bounding box center [353, 165] width 21 height 84
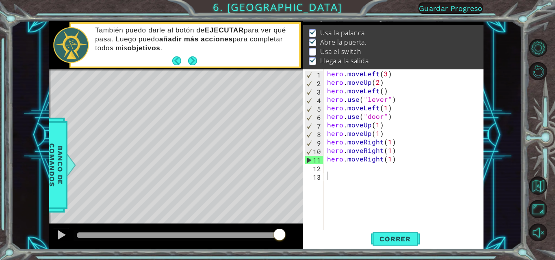
click at [432, 39] on li "Abre la puerta." at bounding box center [394, 42] width 171 height 9
